Goal: Transaction & Acquisition: Subscribe to service/newsletter

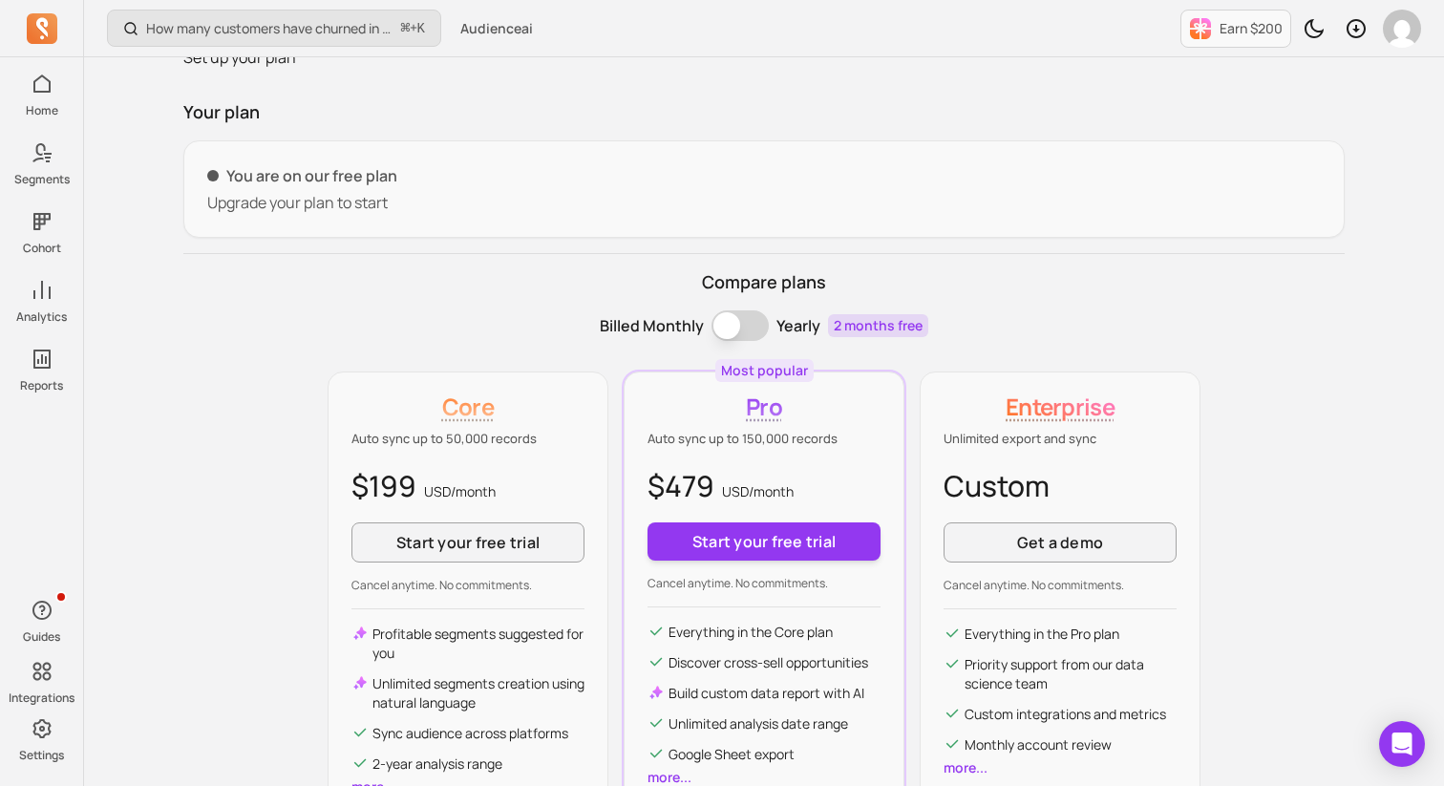
scroll to position [97, 0]
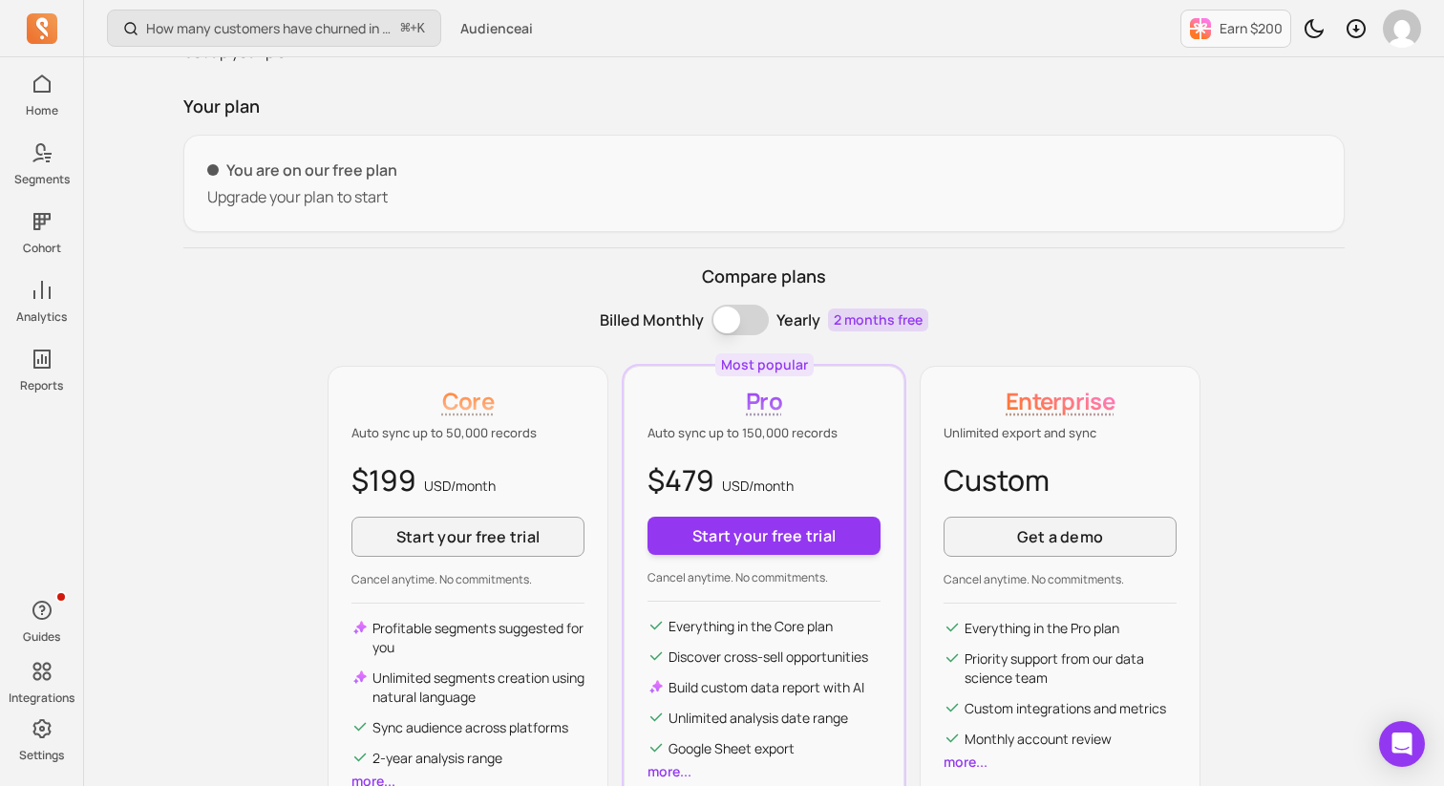
click at [722, 318] on button "Billing term" at bounding box center [740, 320] width 57 height 31
click at [739, 324] on button "Billing term" at bounding box center [740, 320] width 57 height 31
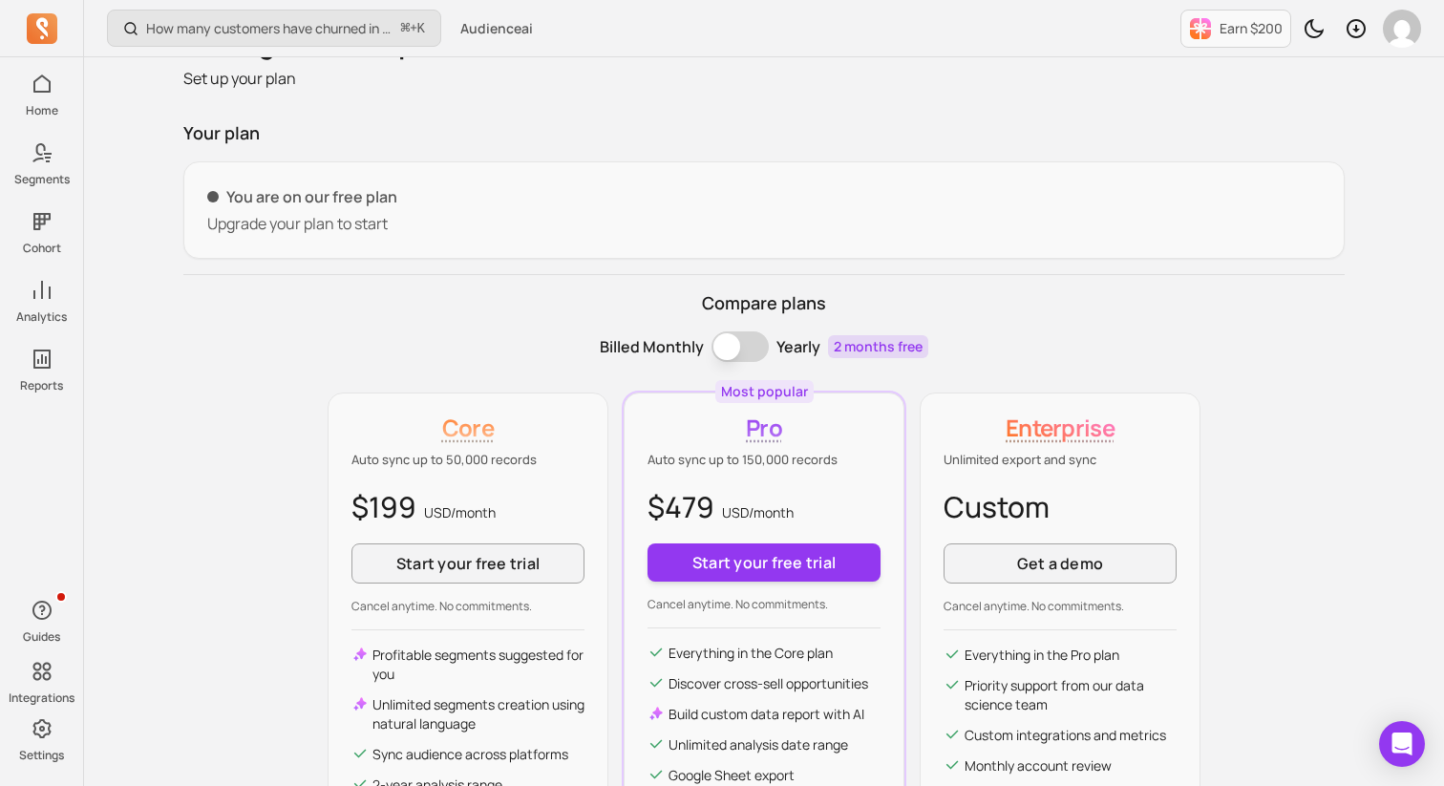
scroll to position [0, 0]
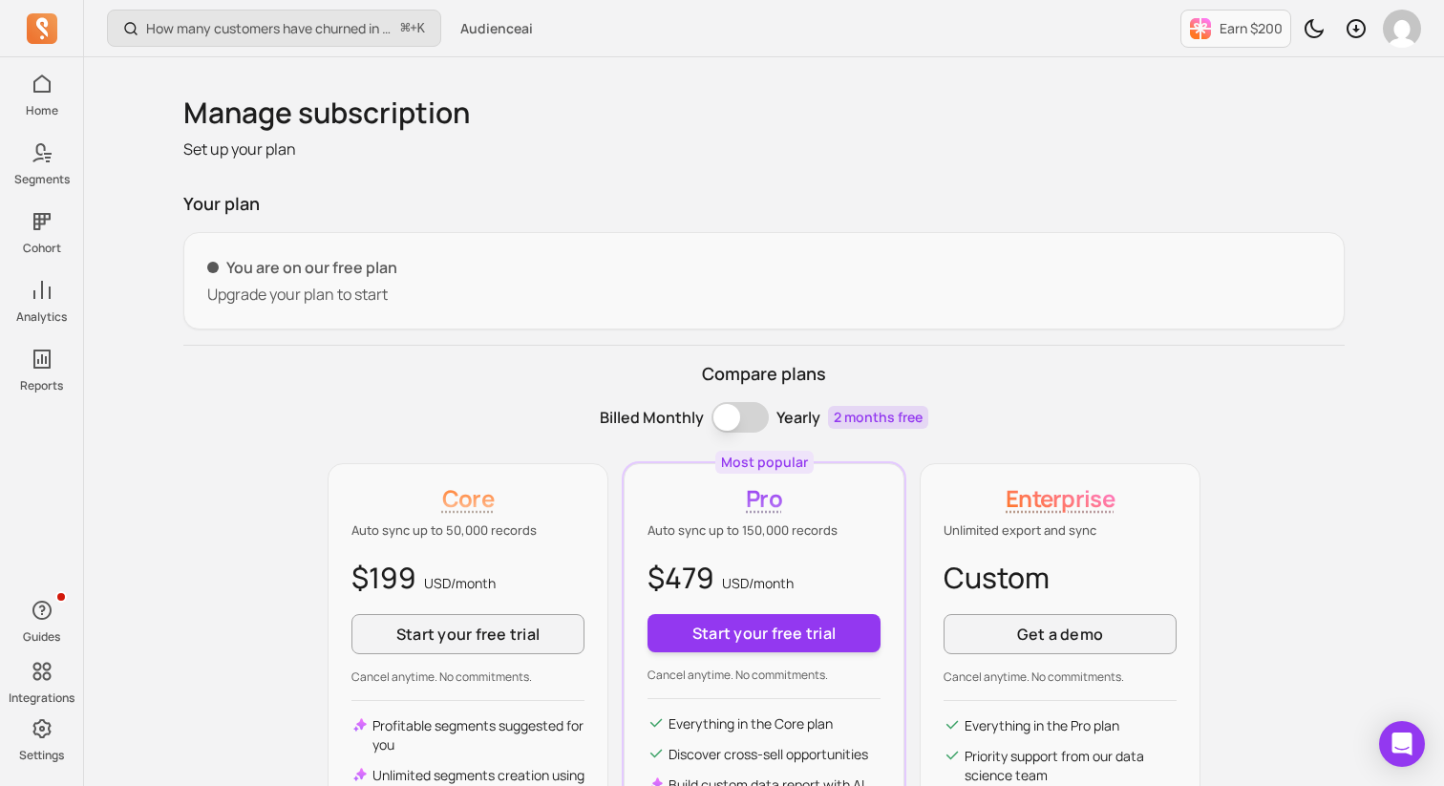
click at [227, 276] on p "You are on our free plan" at bounding box center [764, 267] width 1114 height 23
click at [330, 618] on div "Core Auto sync up to 50,000 records $199 USD/ month Start your free trial Cance…" at bounding box center [468, 685] width 281 height 445
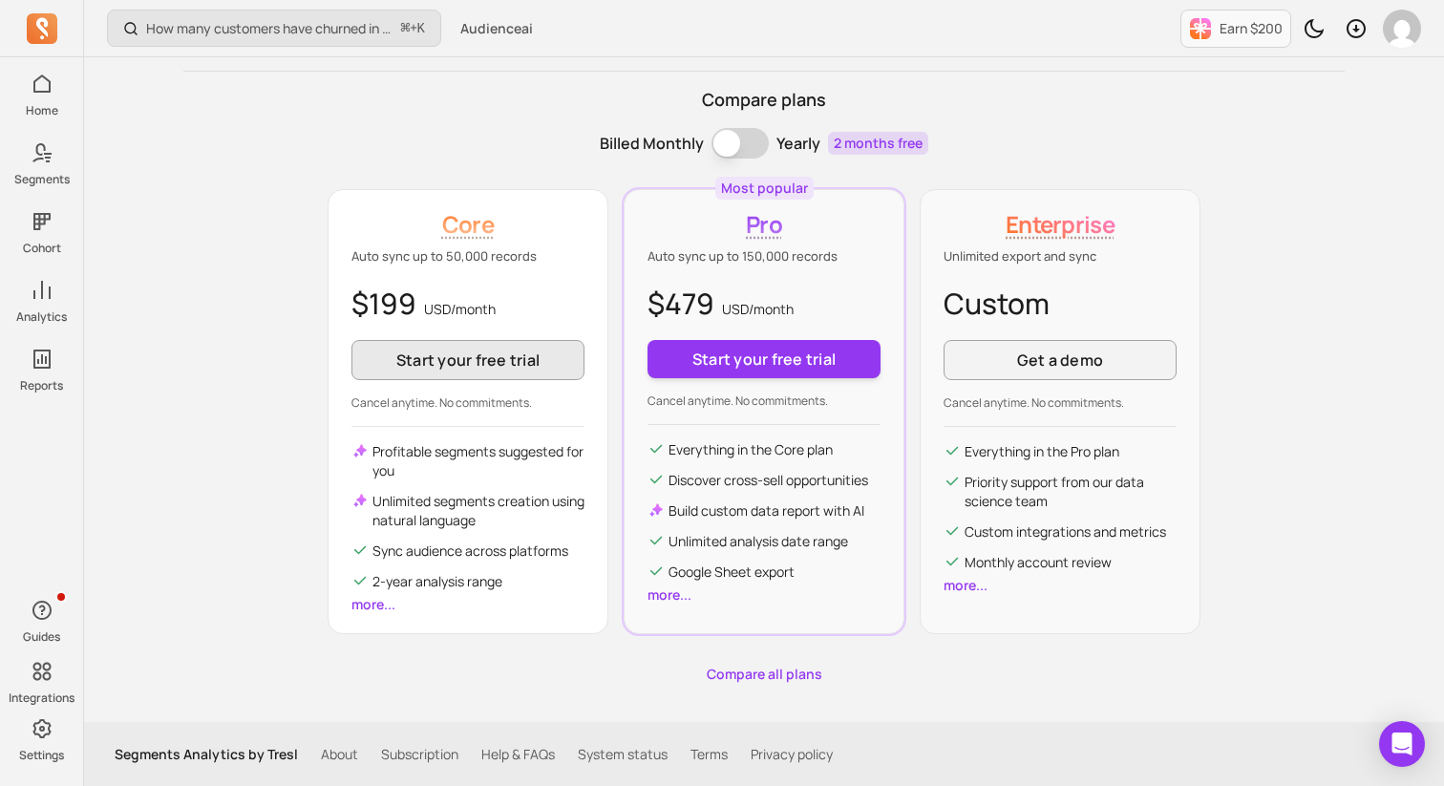
click at [433, 364] on button "Start your free trial" at bounding box center [468, 360] width 233 height 40
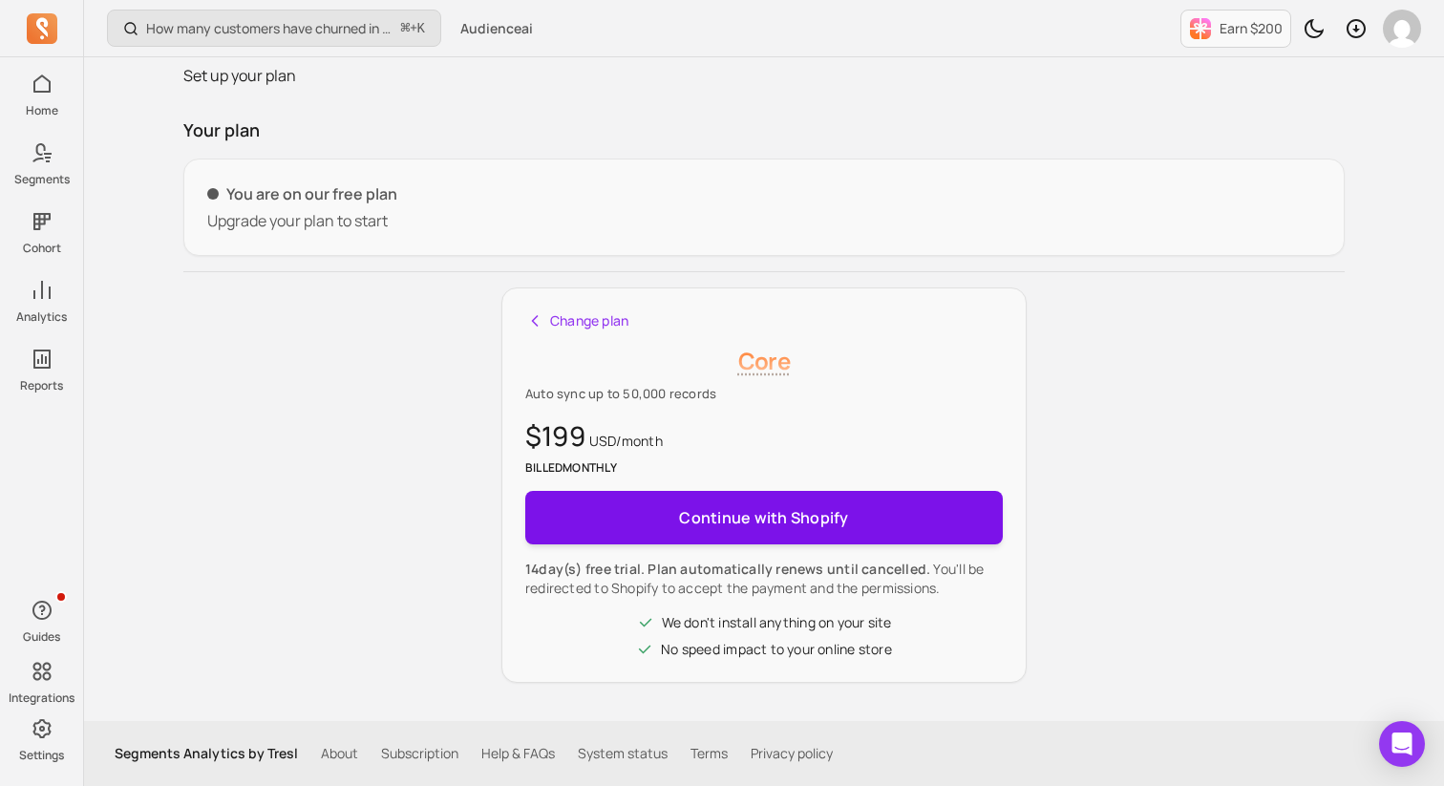
click at [652, 513] on button "Continue with Shopify" at bounding box center [764, 517] width 478 height 53
